Goal: Communication & Community: Answer question/provide support

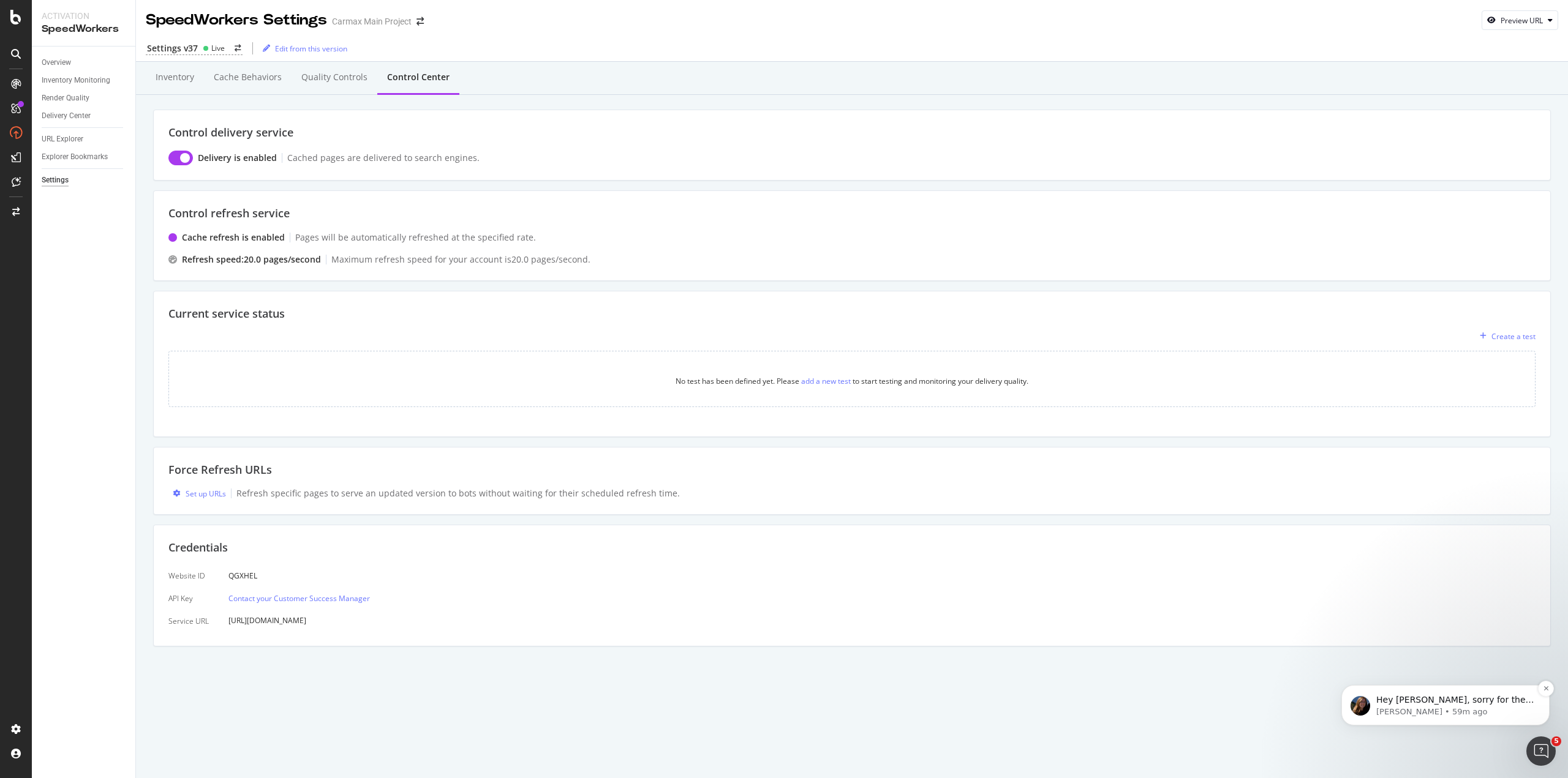
click at [1447, 703] on p "Hey [PERSON_NAME], sorry for the delay on this one. Just needed to do a few fol…" at bounding box center [1455, 700] width 158 height 12
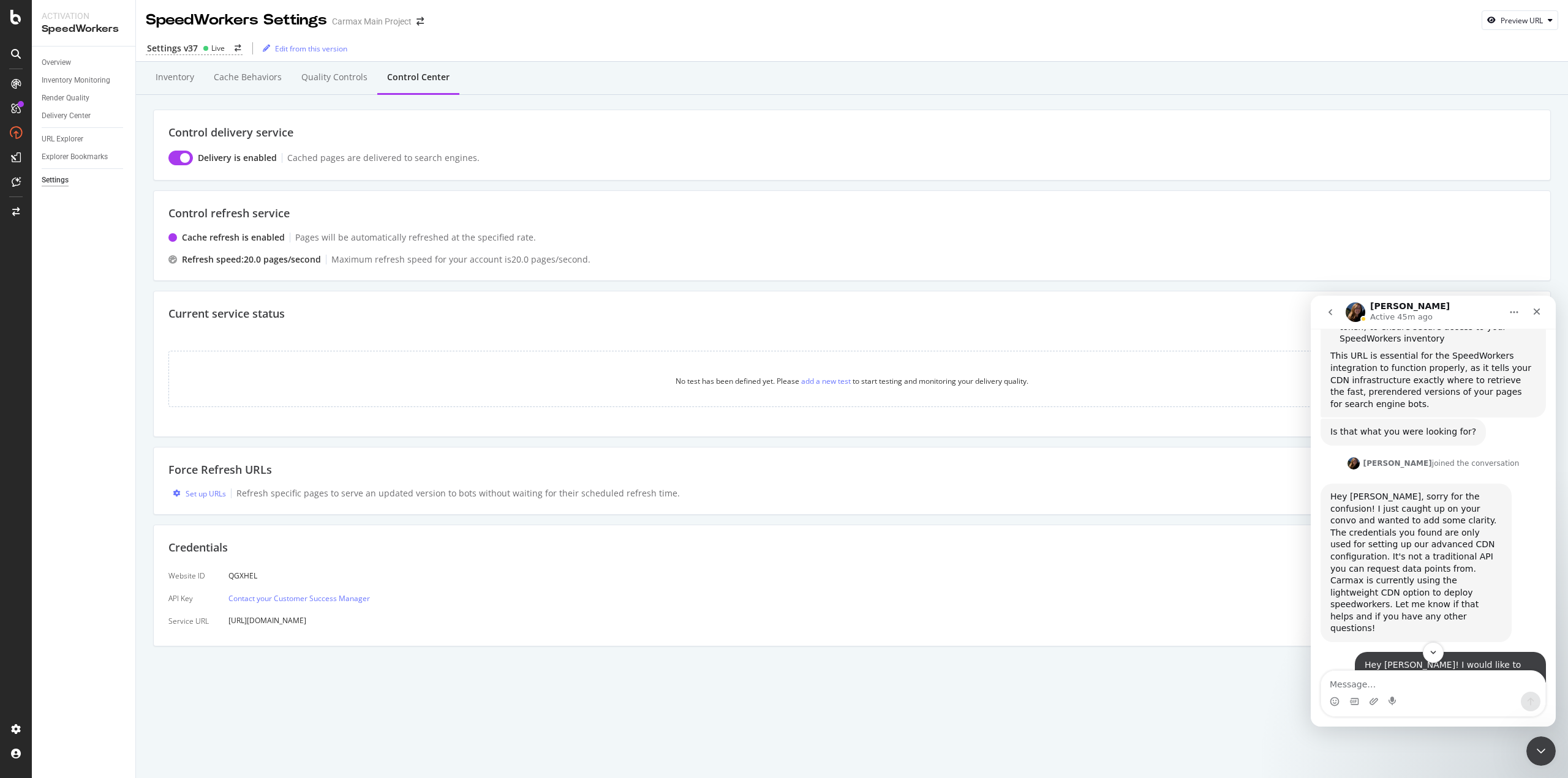
scroll to position [2687, 0]
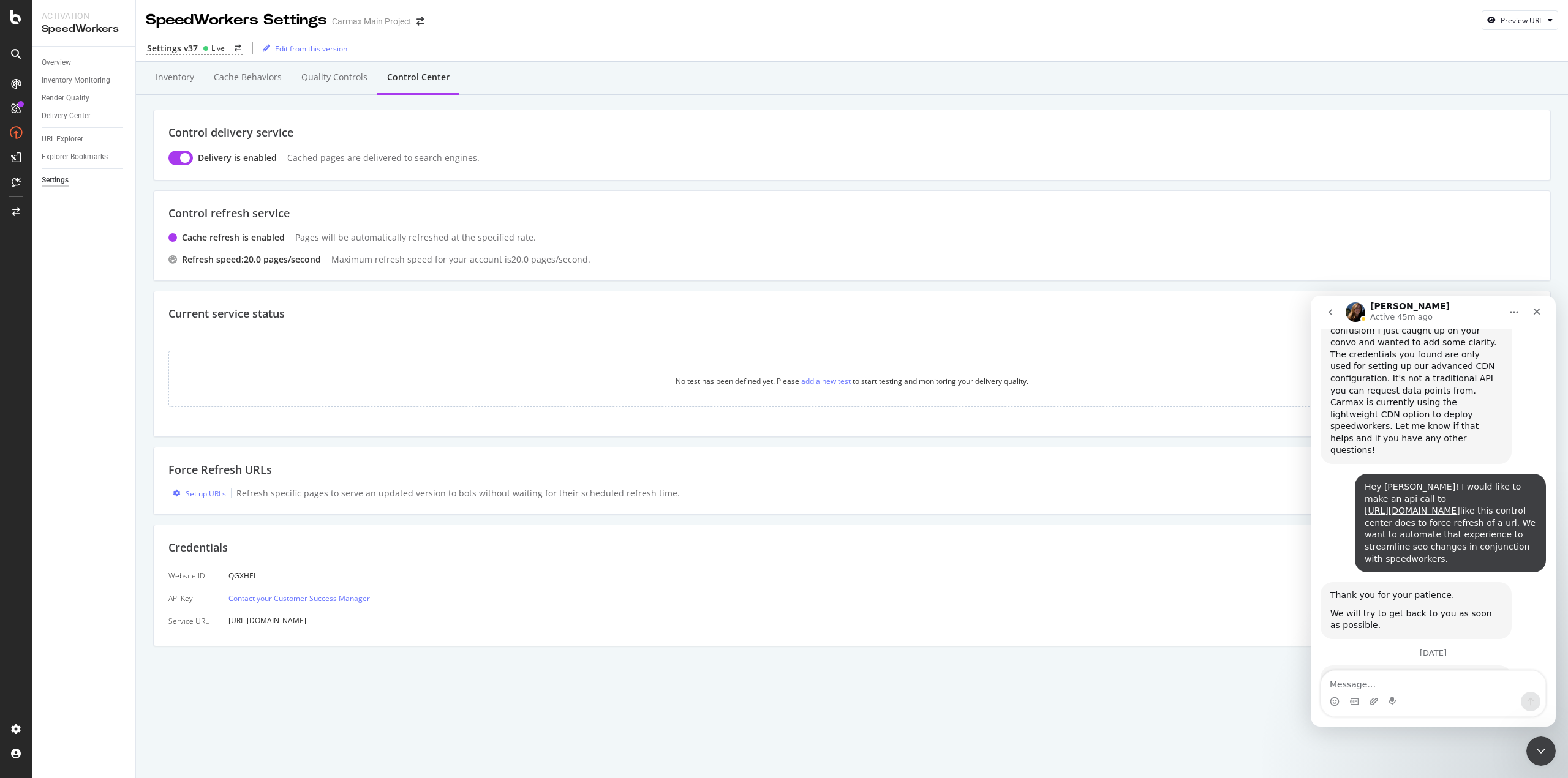
click at [1401, 687] on textarea "Message…" at bounding box center [1433, 682] width 224 height 21
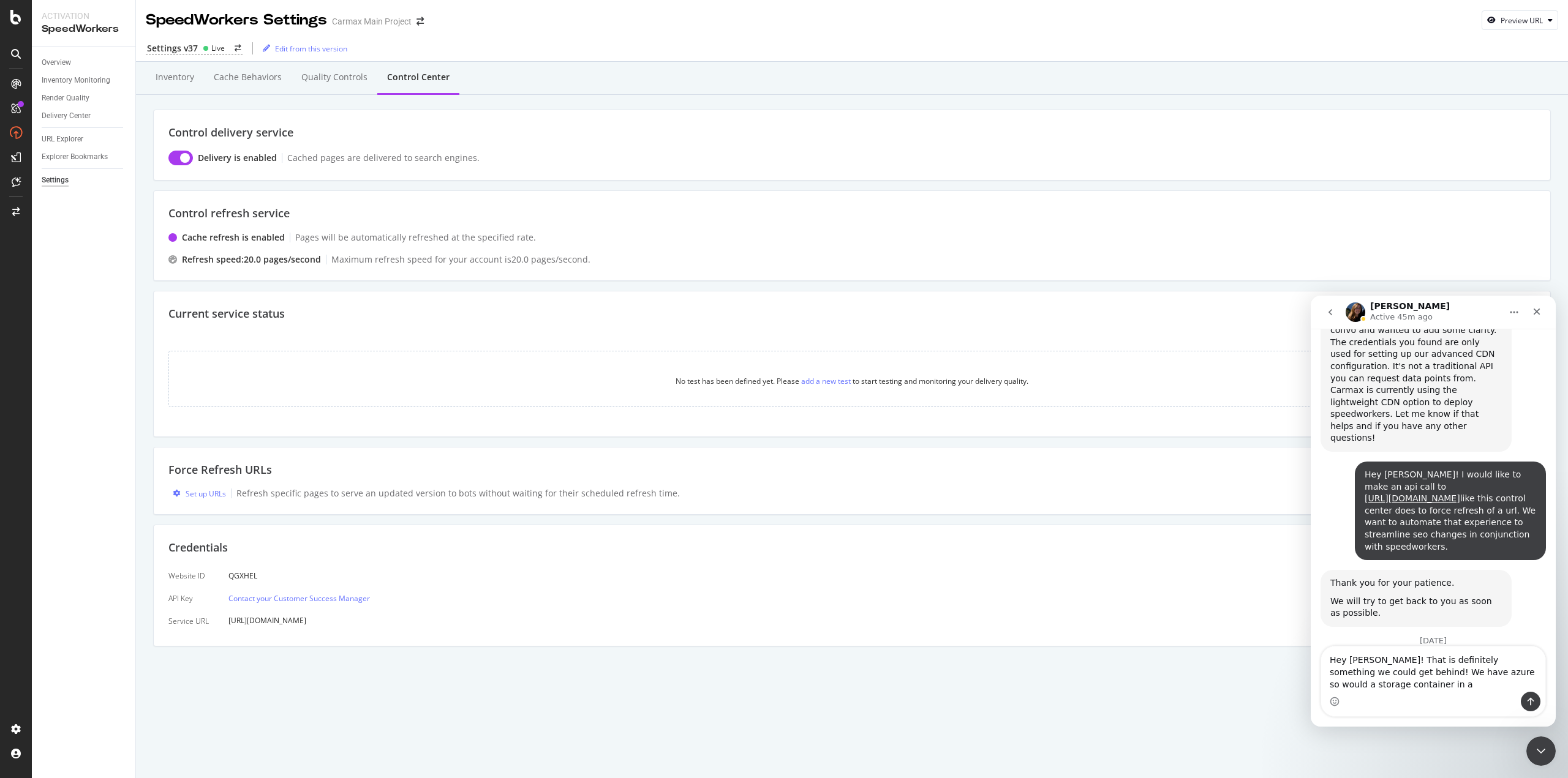
scroll to position [2712, 0]
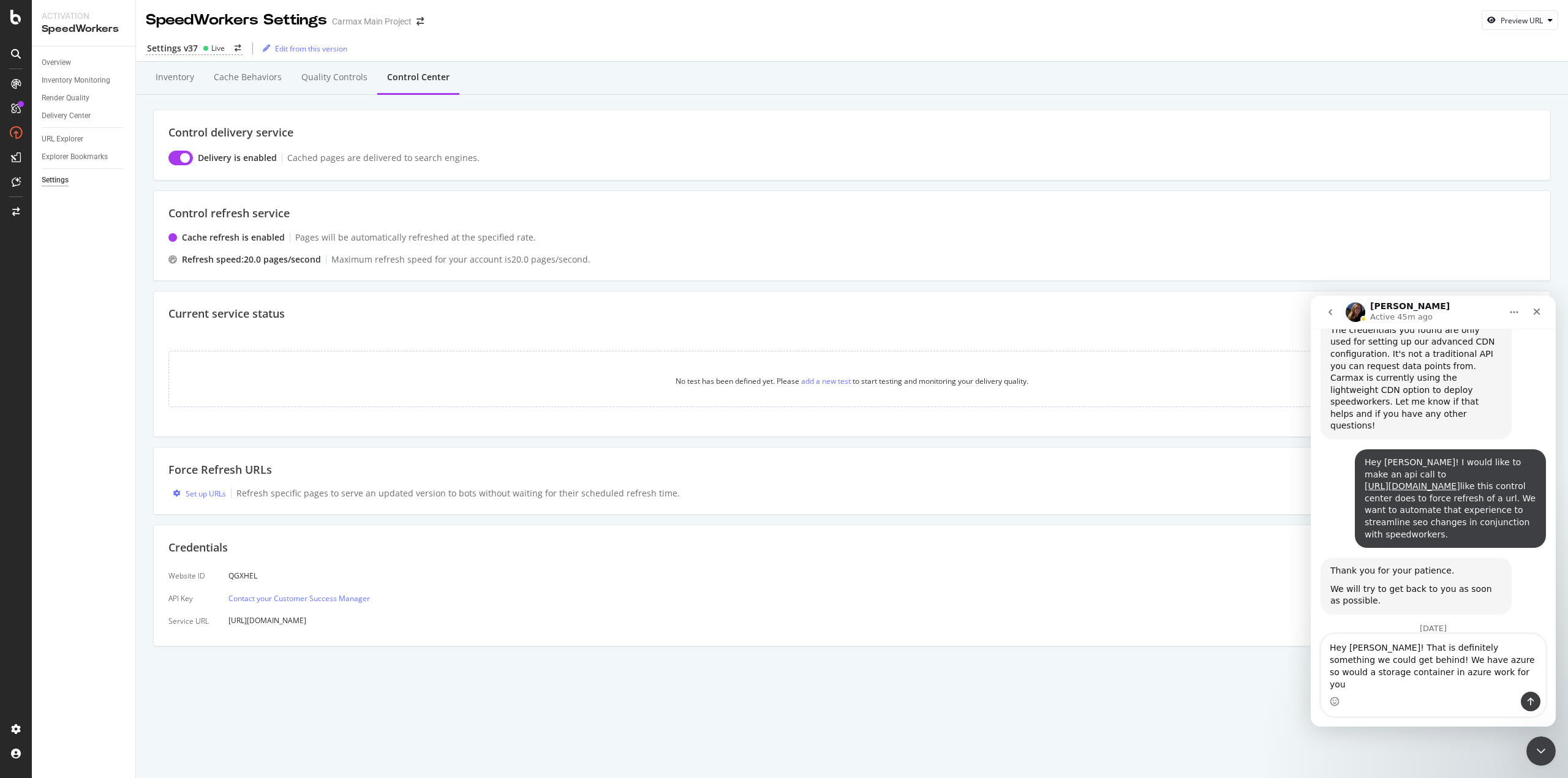
type textarea "Hey [PERSON_NAME]! That is definitely something we could get behind! We have az…"
